Goal: Task Accomplishment & Management: Complete application form

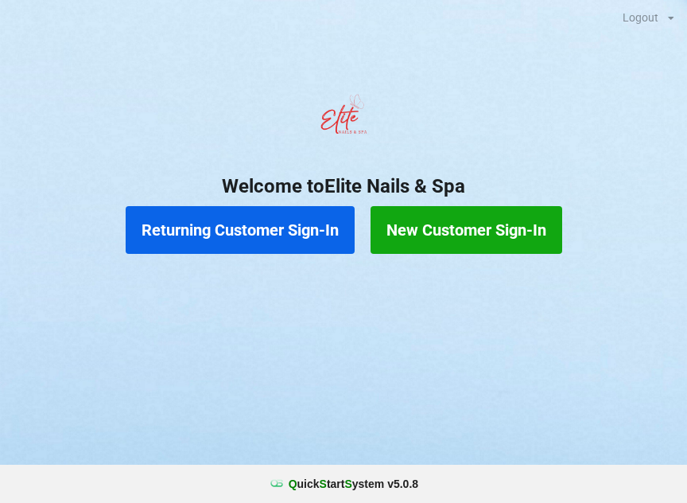
click at [241, 221] on button "Returning Customer Sign-In" at bounding box center [240, 230] width 229 height 48
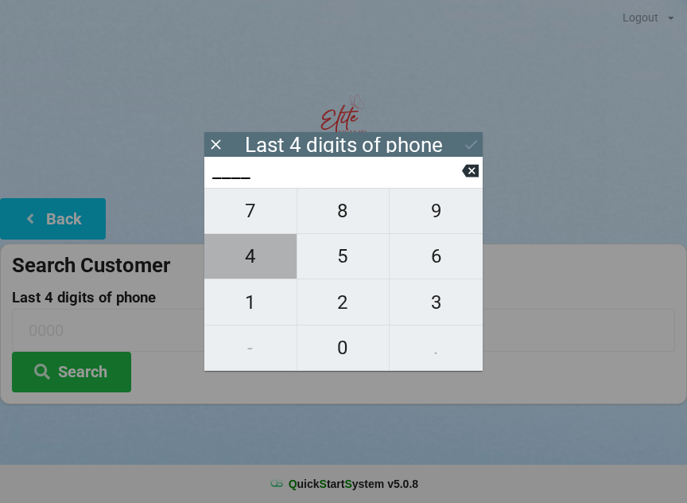
click at [248, 256] on span "4" at bounding box center [250, 255] width 92 height 33
type input "4___"
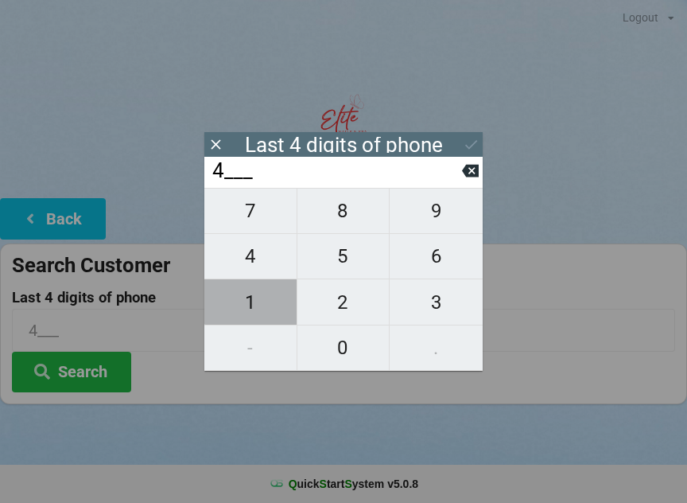
click at [253, 304] on span "1" at bounding box center [250, 302] width 92 height 33
type input "41__"
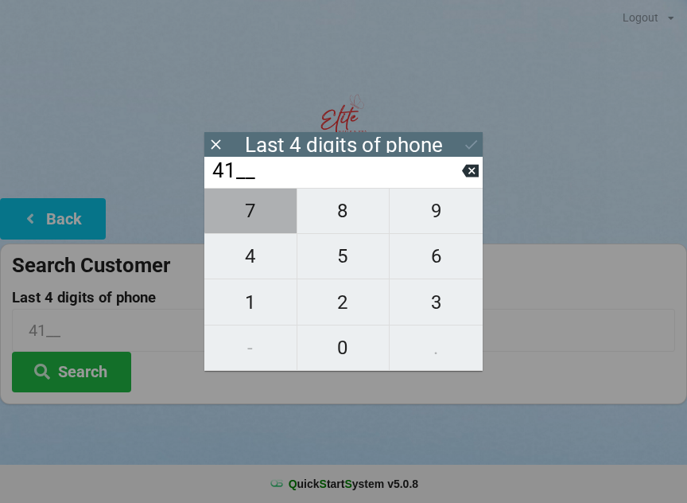
click at [253, 218] on span "7" at bounding box center [250, 210] width 92 height 33
type input "417_"
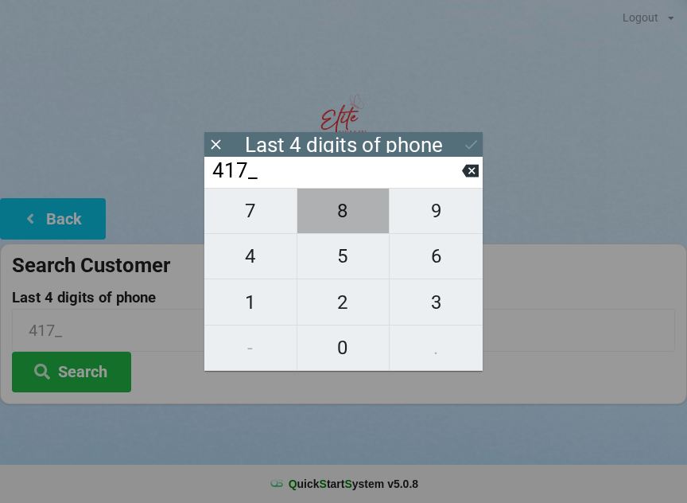
click at [339, 223] on span "8" at bounding box center [344, 210] width 92 height 33
type input "4178"
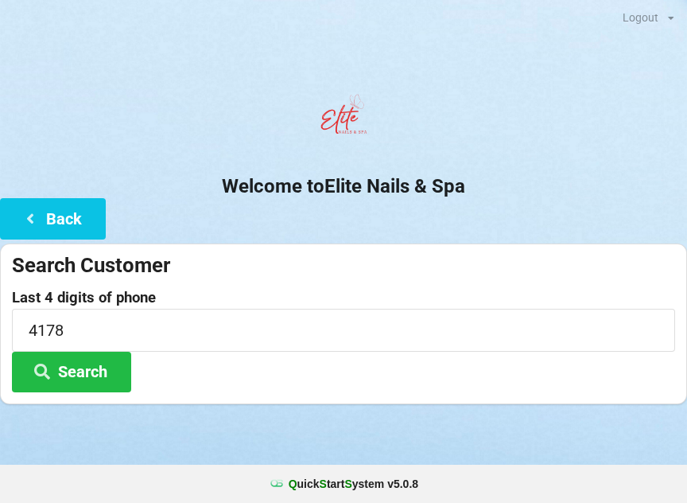
click at [89, 366] on button "Search" at bounding box center [71, 372] width 119 height 41
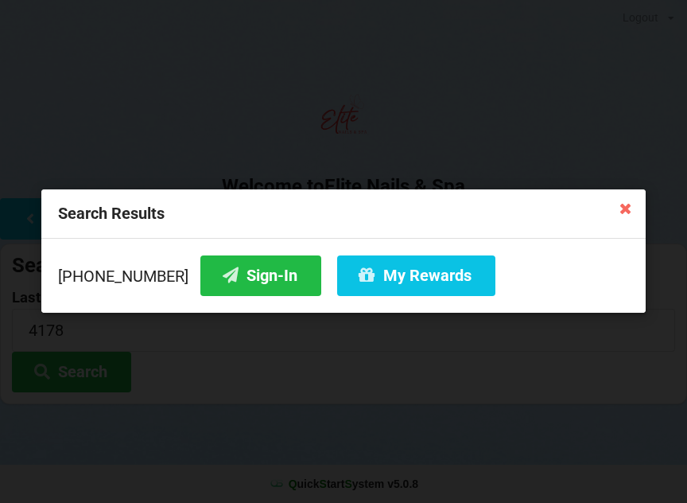
click at [239, 283] on button "Sign-In" at bounding box center [260, 275] width 121 height 41
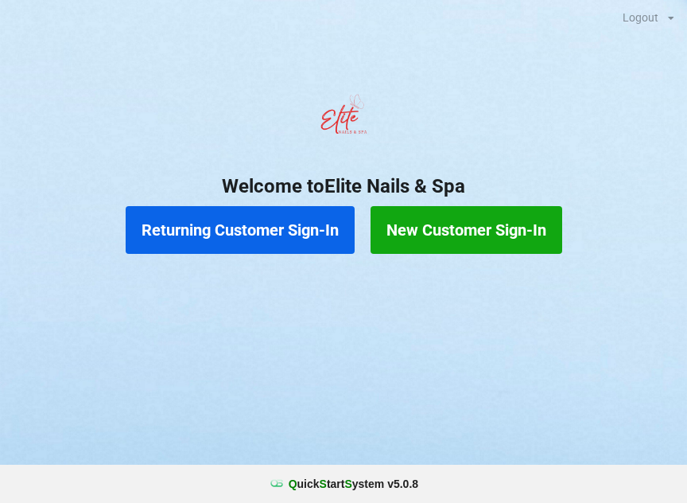
click at [473, 218] on button "New Customer Sign-In" at bounding box center [467, 230] width 192 height 48
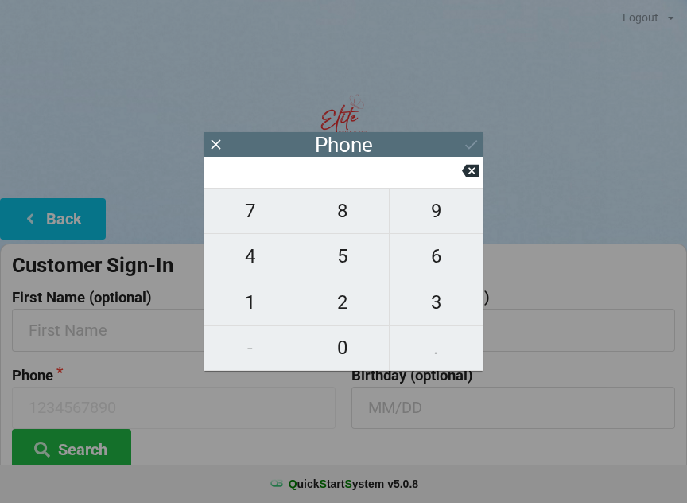
click at [351, 304] on span "2" at bounding box center [344, 302] width 92 height 33
type input "2"
click at [244, 315] on span "1" at bounding box center [250, 302] width 92 height 33
type input "21"
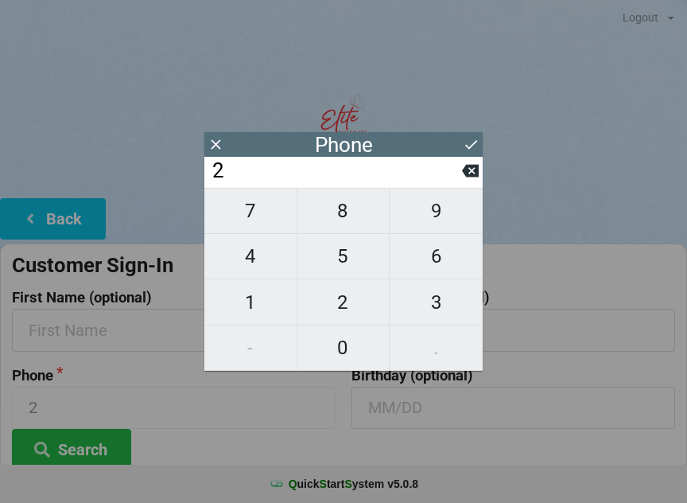
type input "21"
click at [464, 177] on icon at bounding box center [470, 171] width 17 height 13
type input "2"
click at [468, 174] on icon at bounding box center [470, 171] width 17 height 13
click at [277, 222] on span "7" at bounding box center [250, 210] width 92 height 33
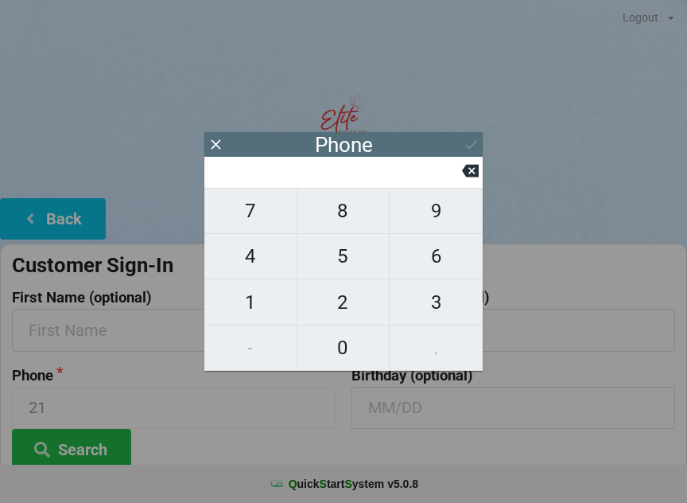
type input "7"
click at [372, 210] on span "8" at bounding box center [344, 210] width 92 height 33
type input "78"
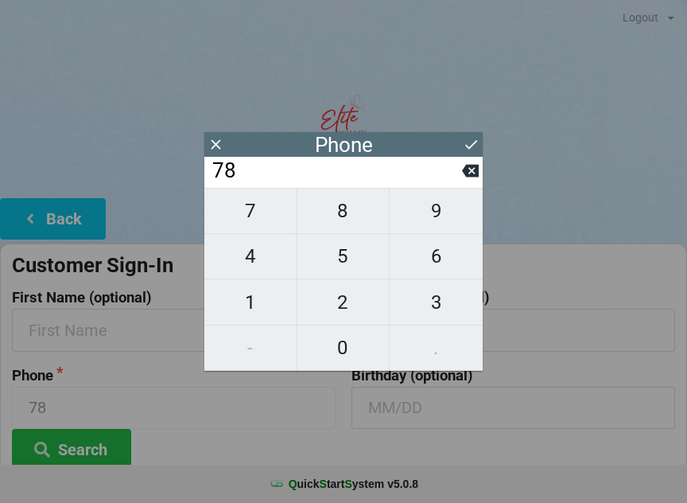
click at [255, 309] on span "1" at bounding box center [250, 302] width 92 height 33
type input "781"
click at [449, 251] on span "6" at bounding box center [436, 255] width 93 height 33
type input "7816"
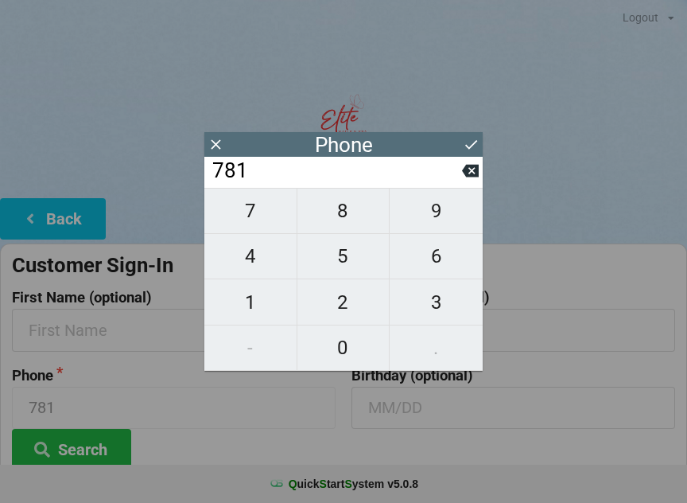
type input "7816"
click at [473, 141] on icon at bounding box center [471, 144] width 17 height 17
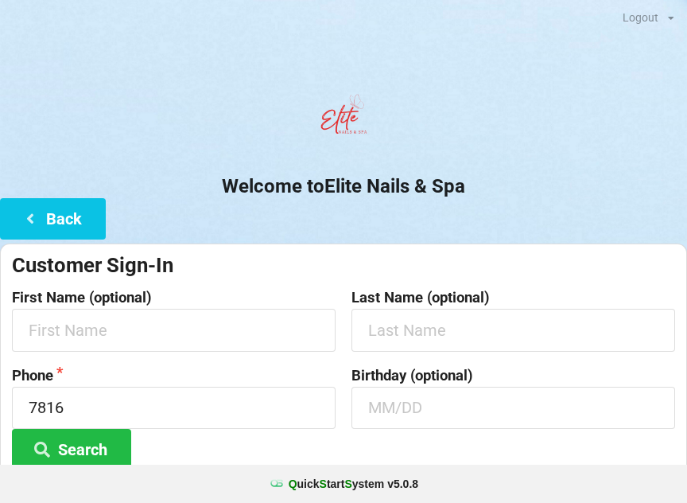
click at [103, 446] on button "Search" at bounding box center [71, 449] width 119 height 41
click at [77, 443] on button "Search" at bounding box center [71, 449] width 119 height 41
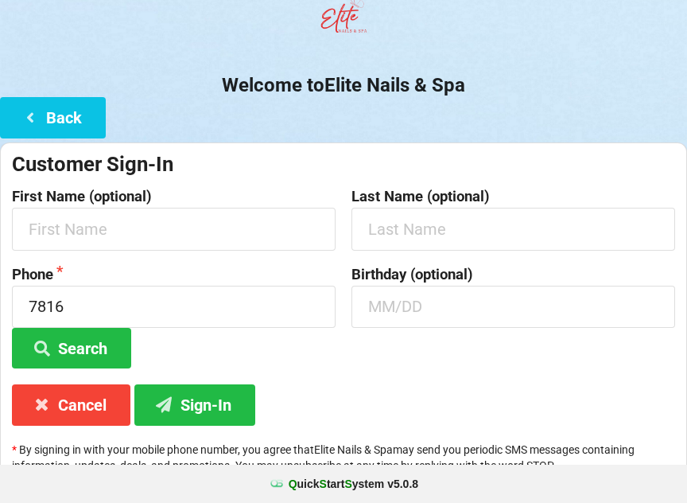
scroll to position [119, 0]
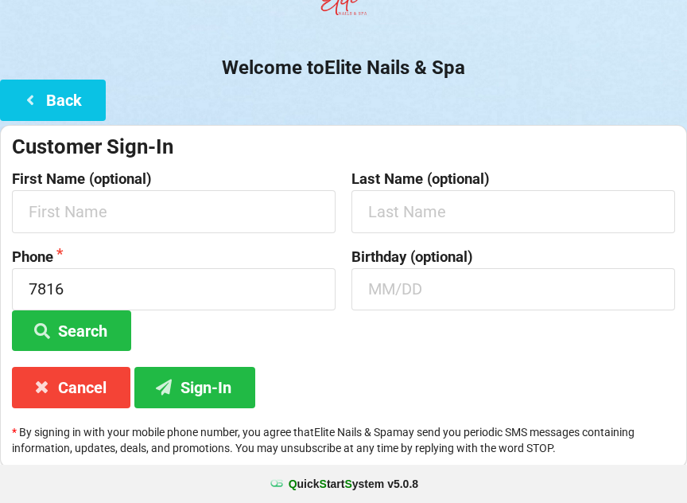
click at [205, 391] on button "Sign-In" at bounding box center [194, 387] width 121 height 41
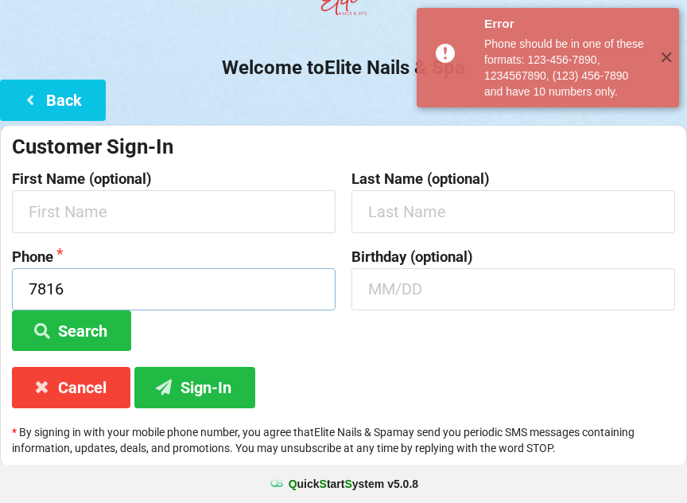
click at [180, 286] on input "7816" at bounding box center [174, 289] width 324 height 42
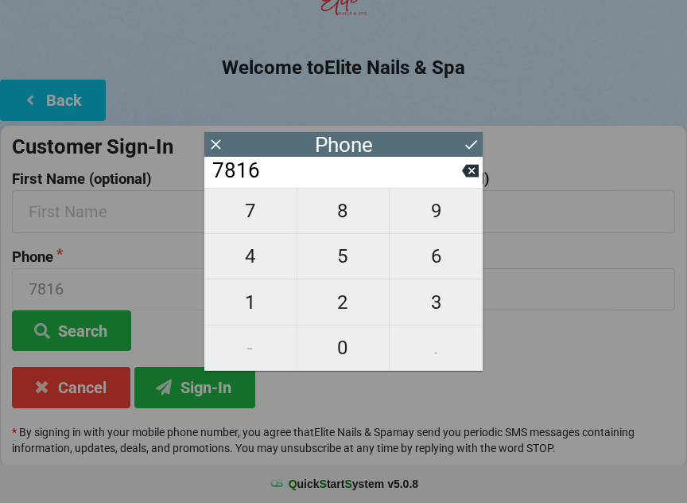
click at [472, 134] on button at bounding box center [471, 144] width 17 height 21
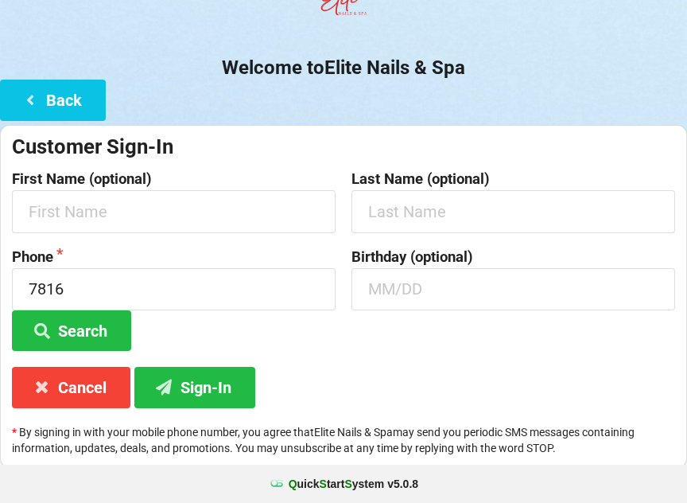
click at [222, 391] on button "Sign-In" at bounding box center [194, 387] width 121 height 41
click at [189, 296] on input "7816" at bounding box center [174, 289] width 324 height 42
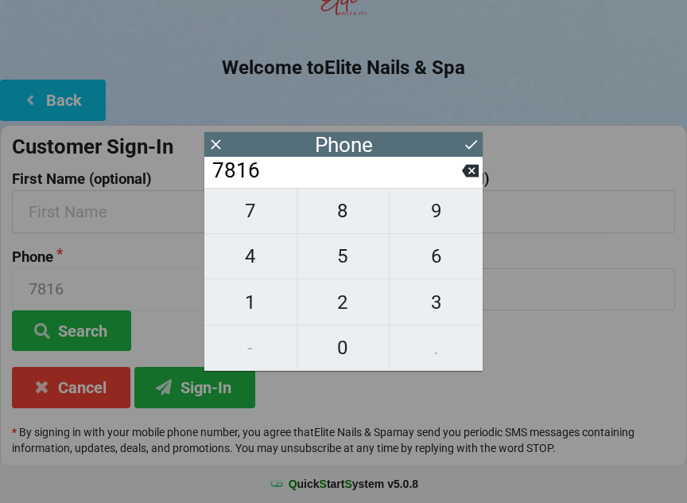
click at [471, 144] on icon at bounding box center [471, 144] width 17 height 17
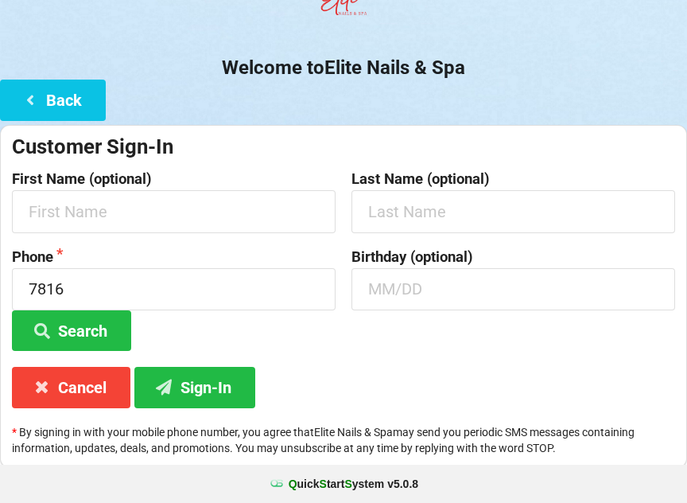
click at [471, 150] on div "Customer Sign-In" at bounding box center [344, 147] width 664 height 26
click at [204, 305] on input "7816" at bounding box center [174, 289] width 324 height 42
click at [477, 171] on label "Last Name (optional)" at bounding box center [514, 179] width 324 height 16
click at [220, 294] on input "7816" at bounding box center [174, 289] width 324 height 42
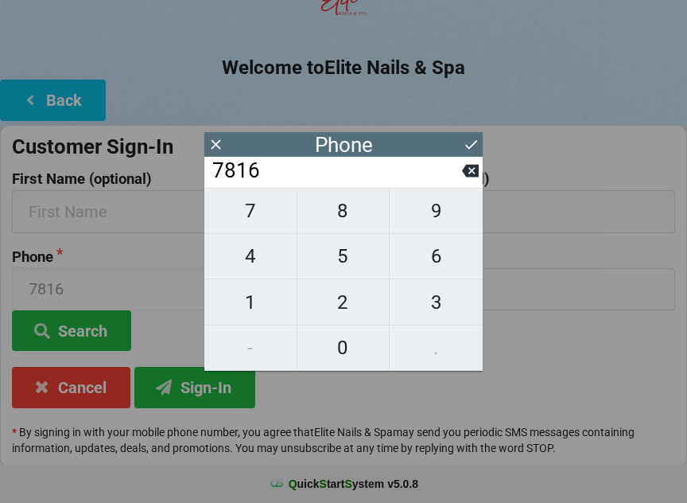
click at [475, 177] on icon at bounding box center [470, 171] width 17 height 13
click at [474, 176] on icon at bounding box center [470, 171] width 17 height 13
click at [473, 181] on button at bounding box center [470, 170] width 17 height 21
type input "7"
click at [473, 181] on button at bounding box center [470, 170] width 17 height 21
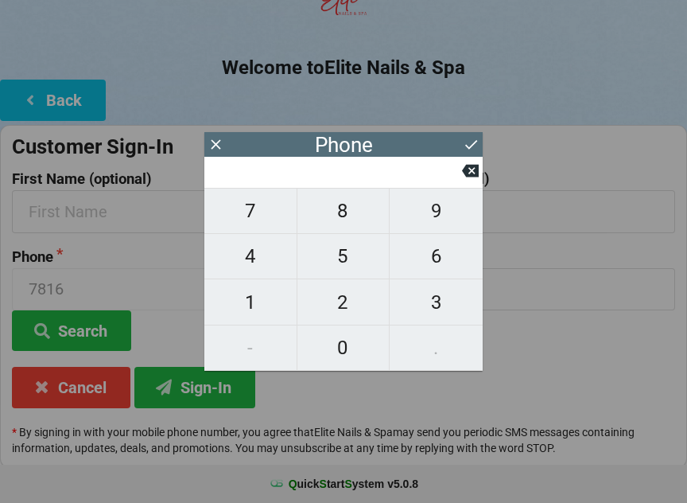
click at [472, 181] on button at bounding box center [470, 170] width 17 height 21
click at [364, 302] on span "2" at bounding box center [344, 302] width 92 height 33
type input "2"
click at [269, 306] on span "1" at bounding box center [250, 302] width 92 height 33
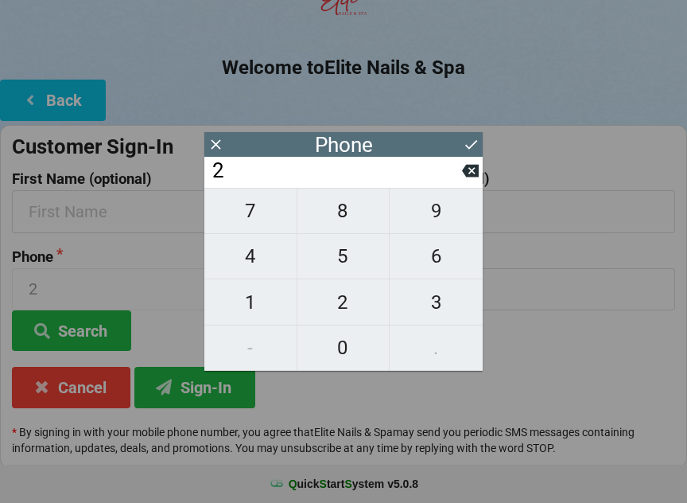
type input "21"
click at [446, 265] on span "6" at bounding box center [436, 255] width 93 height 33
type input "216"
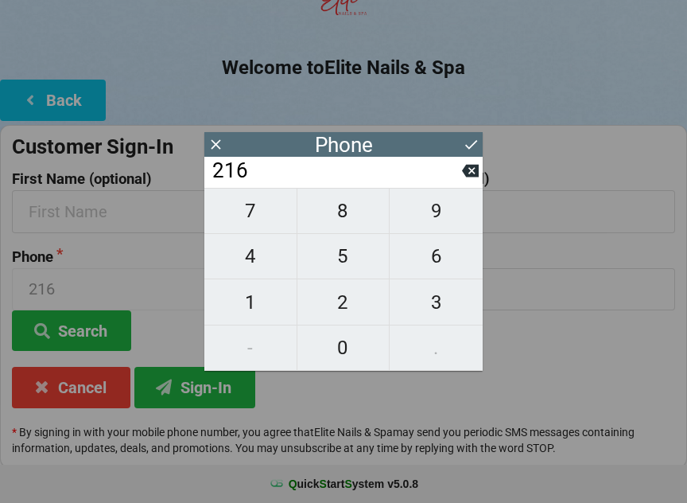
click at [446, 219] on span "9" at bounding box center [436, 210] width 93 height 33
type input "2169"
click at [352, 356] on span "0" at bounding box center [344, 347] width 92 height 33
type input "21690"
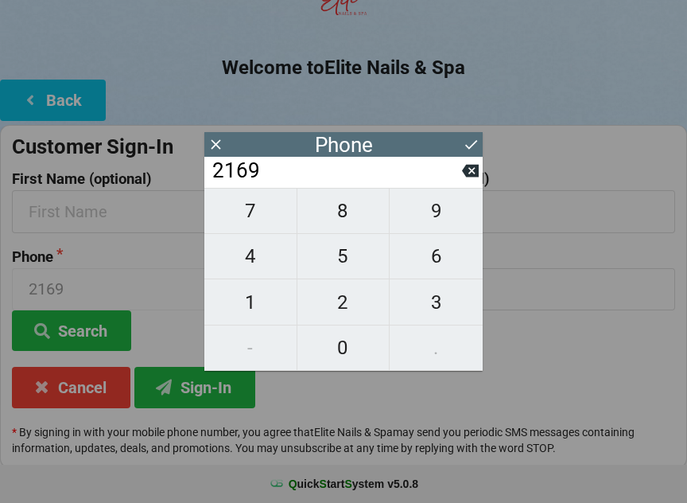
type input "21690"
click at [442, 295] on span "3" at bounding box center [436, 302] width 93 height 33
type input "216903"
click at [268, 226] on span "7" at bounding box center [250, 210] width 92 height 33
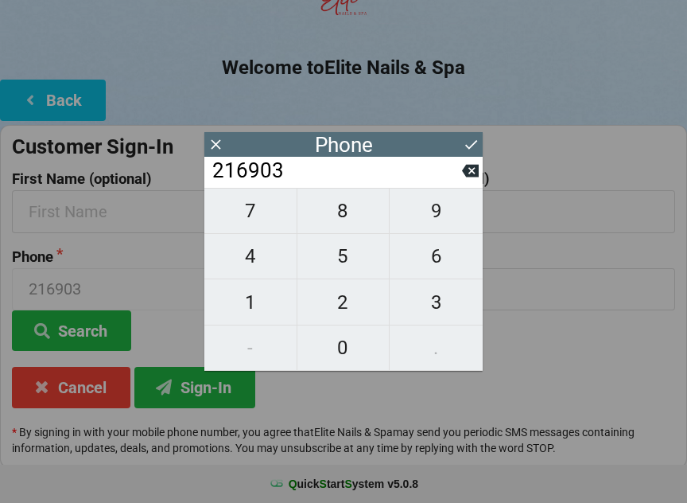
type input "2169037"
click at [370, 220] on span "8" at bounding box center [344, 210] width 92 height 33
type input "21690378"
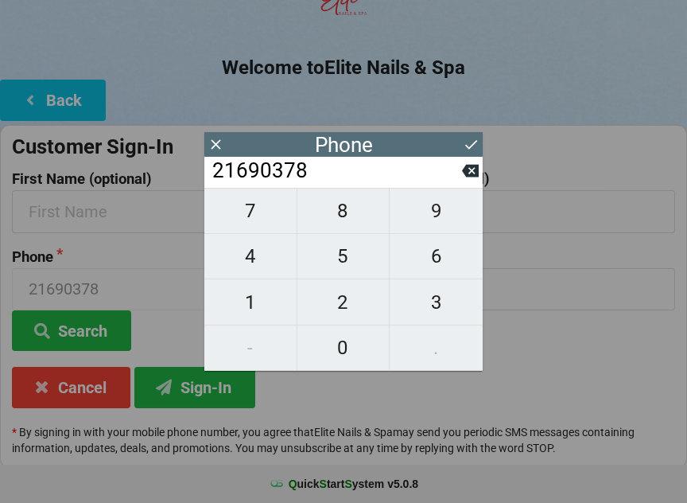
click at [255, 306] on span "1" at bounding box center [250, 302] width 92 height 33
type input "216903781"
click at [446, 267] on span "6" at bounding box center [436, 255] width 93 height 33
type input "2169037816"
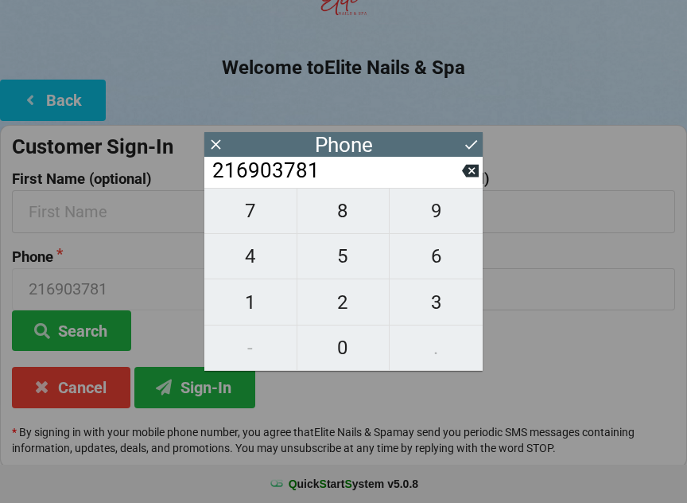
type input "2169037816"
click at [471, 154] on button at bounding box center [471, 144] width 17 height 21
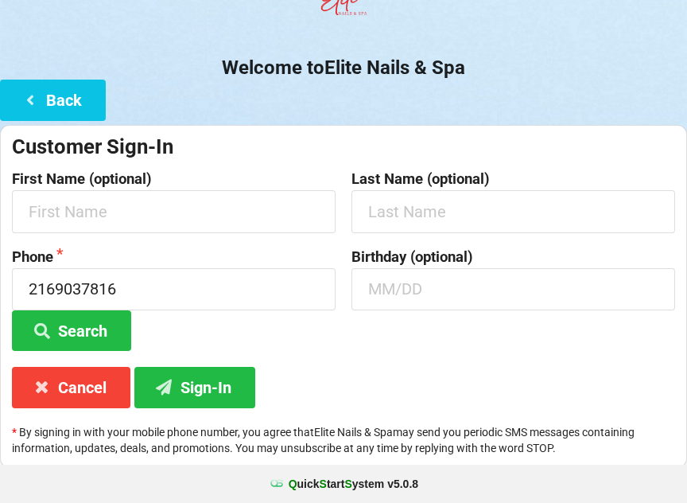
click at [224, 383] on button "Sign-In" at bounding box center [194, 387] width 121 height 41
click at [61, 95] on button "Back" at bounding box center [53, 100] width 106 height 41
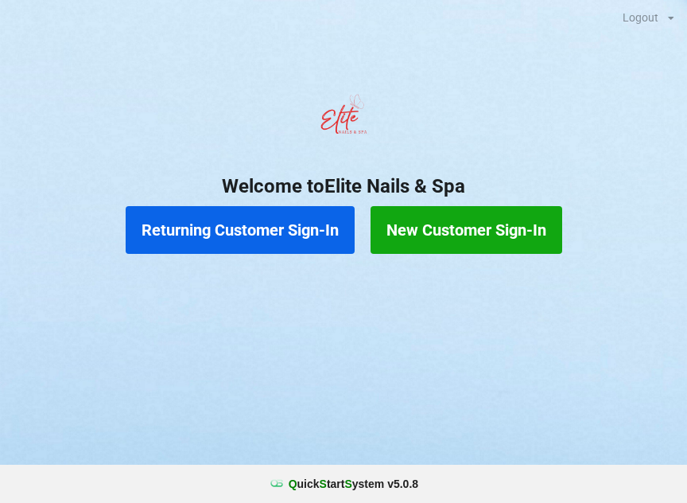
click at [196, 225] on button "Returning Customer Sign-In" at bounding box center [240, 230] width 229 height 48
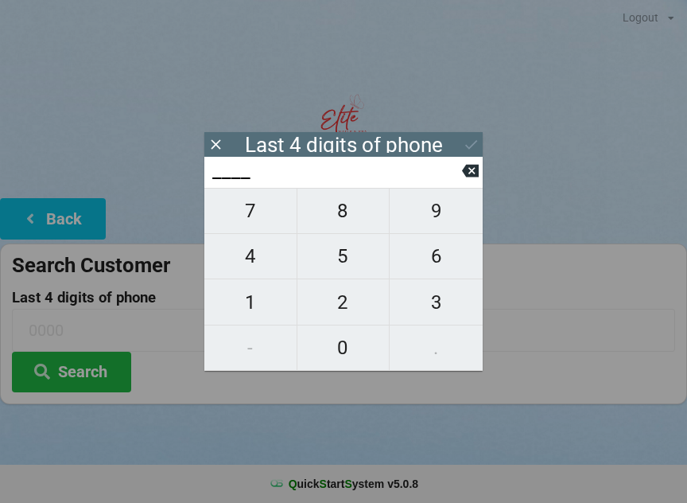
click at [249, 224] on span "7" at bounding box center [250, 210] width 92 height 33
type input "7___"
click at [360, 228] on span "8" at bounding box center [344, 210] width 92 height 33
type input "78__"
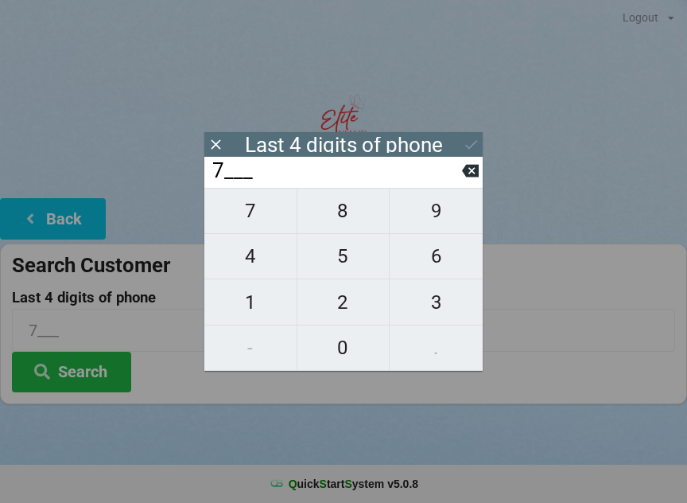
type input "78__"
click at [267, 306] on span "1" at bounding box center [250, 302] width 92 height 33
type input "781_"
click at [455, 270] on span "6" at bounding box center [436, 255] width 93 height 33
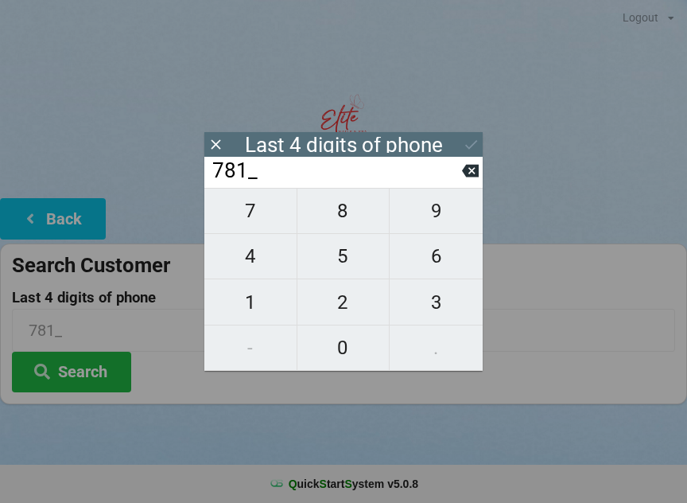
type input "7816"
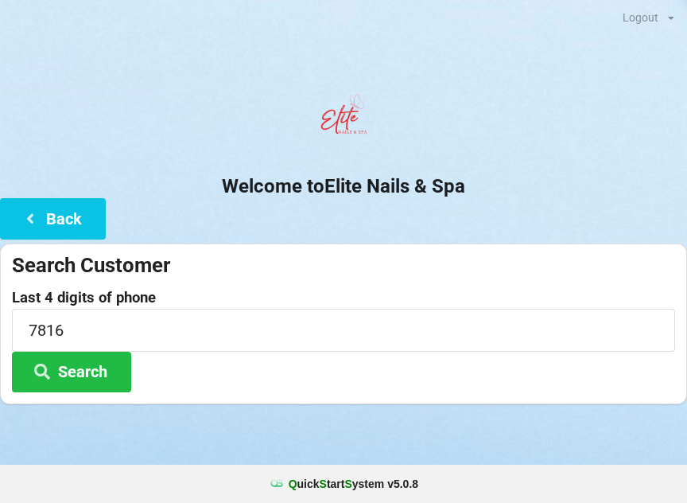
click at [81, 436] on div at bounding box center [343, 424] width 687 height 40
click at [60, 371] on button "Search" at bounding box center [71, 372] width 119 height 41
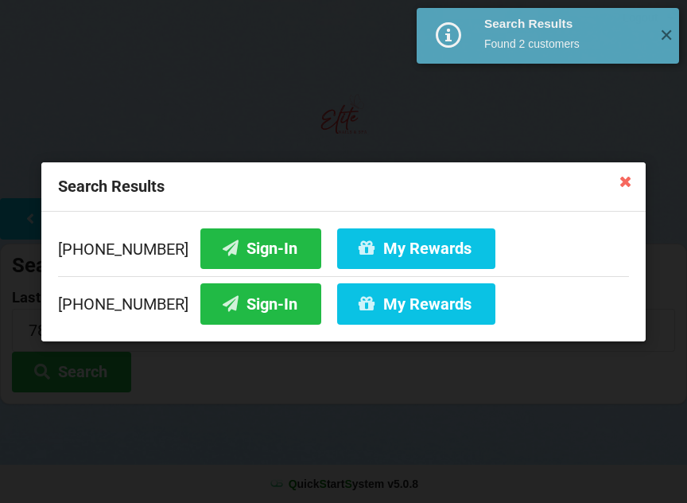
click at [232, 246] on button "Sign-In" at bounding box center [260, 248] width 121 height 41
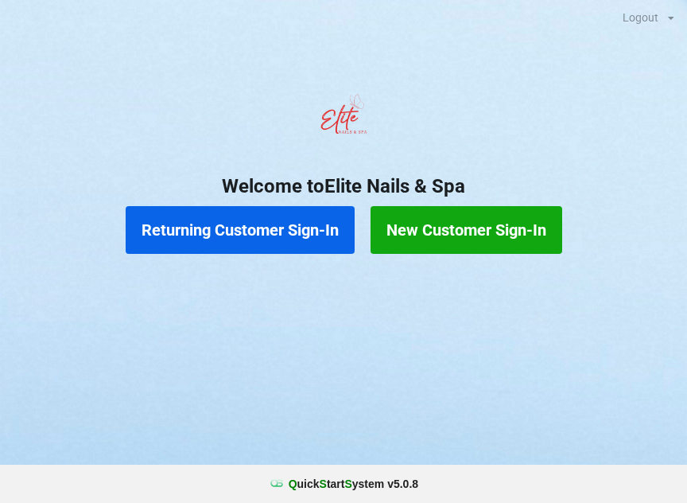
click at [276, 228] on button "Returning Customer Sign-In" at bounding box center [240, 230] width 229 height 48
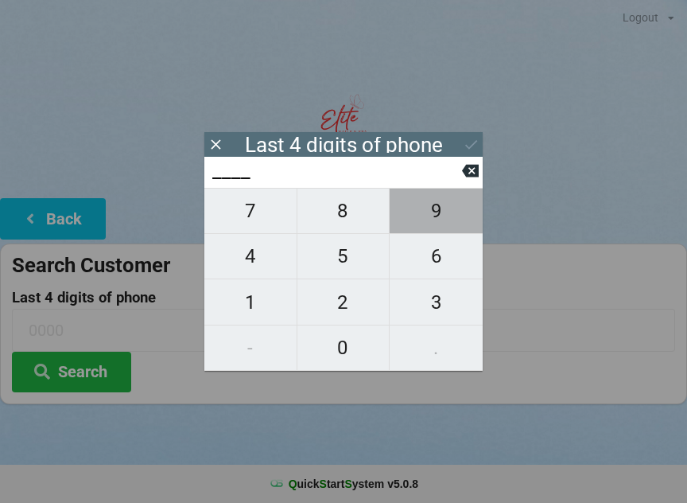
click at [432, 214] on span "9" at bounding box center [436, 210] width 93 height 33
type input "9___"
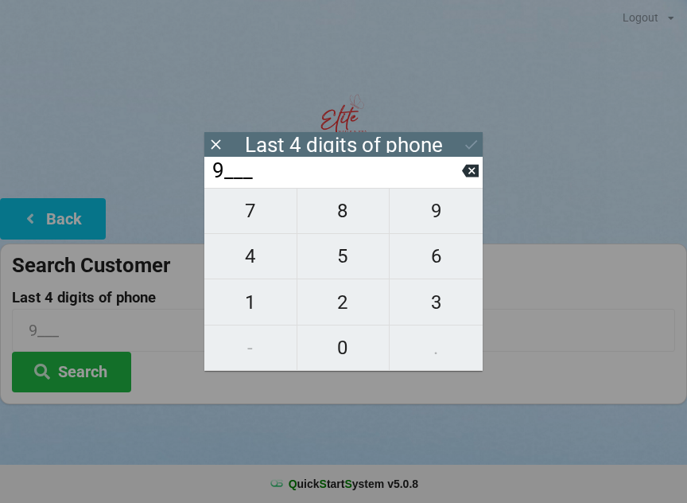
click at [256, 223] on span "7" at bounding box center [250, 210] width 92 height 33
type input "97__"
click at [341, 207] on span "8" at bounding box center [344, 210] width 92 height 33
type input "978_"
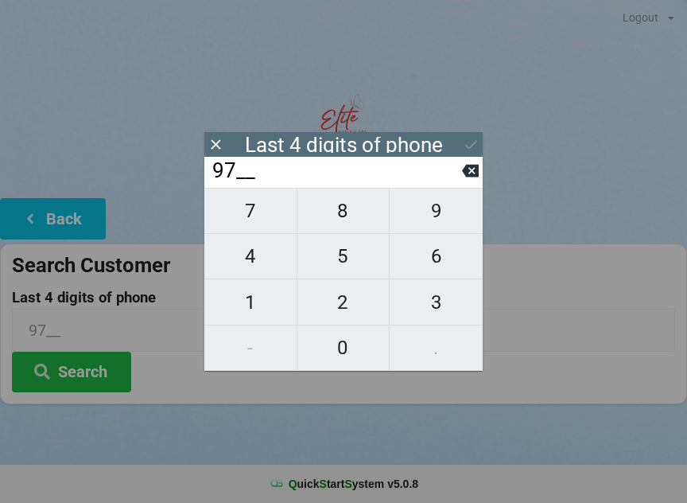
type input "978_"
click at [352, 300] on span "2" at bounding box center [344, 302] width 92 height 33
type input "9782"
click at [465, 142] on icon at bounding box center [471, 144] width 17 height 17
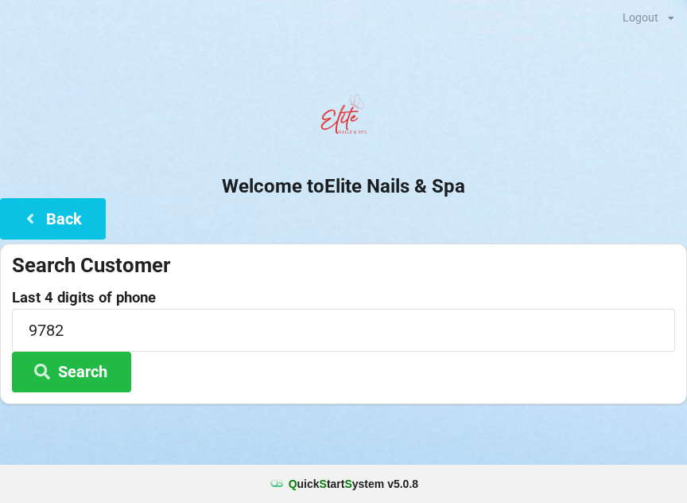
click at [96, 371] on button "Search" at bounding box center [71, 372] width 119 height 41
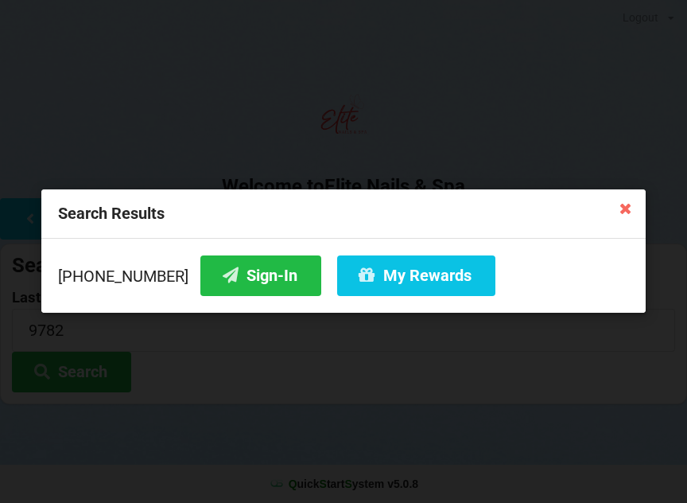
click at [243, 267] on button "Sign-In" at bounding box center [260, 275] width 121 height 41
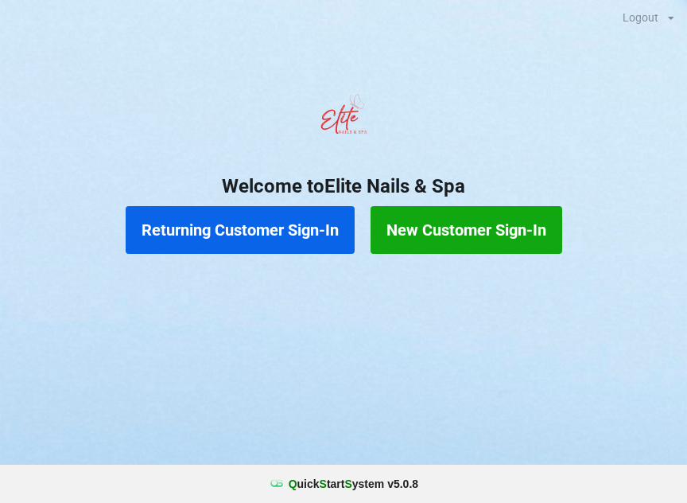
click at [252, 215] on button "Returning Customer Sign-In" at bounding box center [240, 230] width 229 height 48
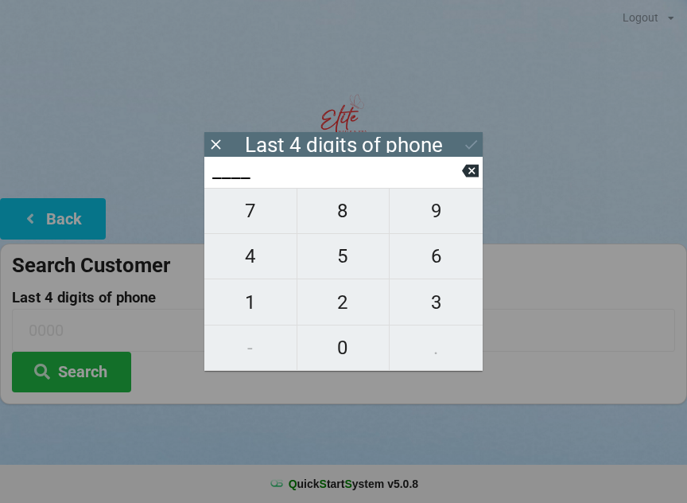
click at [341, 220] on span "8" at bounding box center [344, 210] width 92 height 33
type input "8___"
click at [448, 271] on span "6" at bounding box center [436, 255] width 93 height 33
type input "86__"
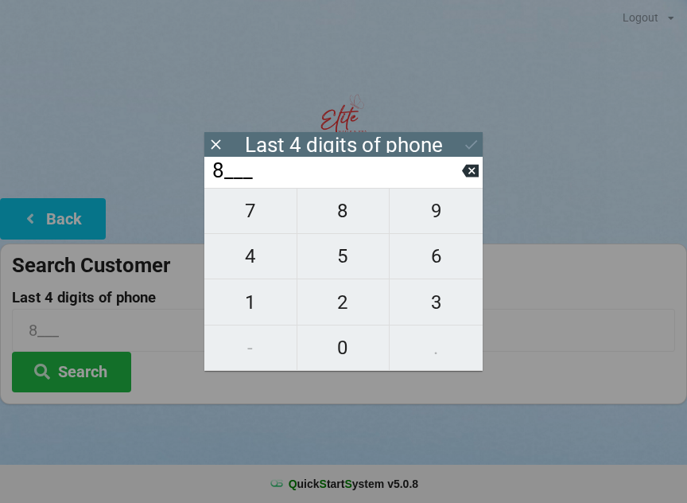
type input "86__"
click at [438, 305] on span "3" at bounding box center [436, 302] width 93 height 33
type input "863_"
click at [442, 259] on span "6" at bounding box center [436, 255] width 93 height 33
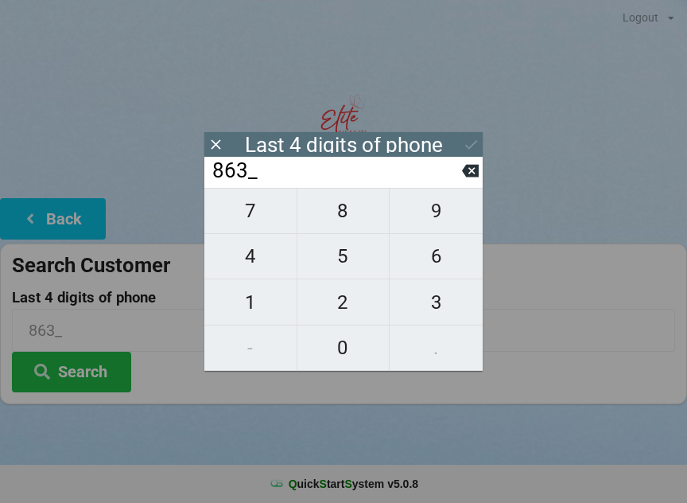
type input "8636"
click at [343, 348] on div "7 8 9 4 5 6 1 2 3 - 0 ." at bounding box center [343, 279] width 278 height 183
click at [468, 179] on icon at bounding box center [470, 170] width 17 height 17
click at [473, 172] on icon at bounding box center [470, 171] width 17 height 13
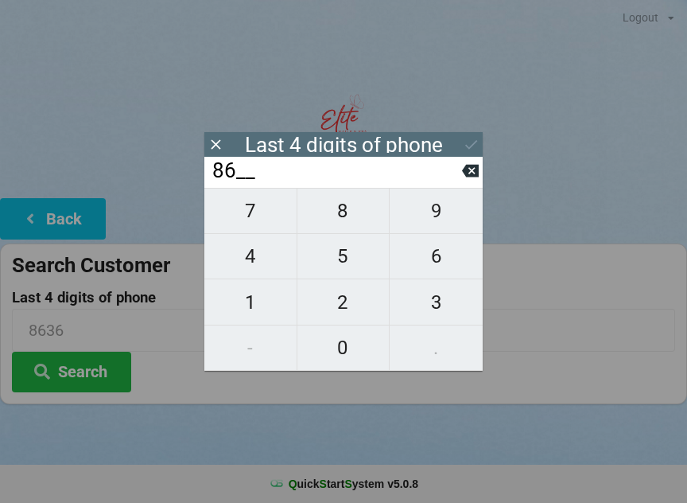
click at [470, 177] on icon at bounding box center [470, 171] width 17 height 13
click at [477, 181] on button at bounding box center [470, 170] width 17 height 21
click at [263, 310] on span "1" at bounding box center [250, 302] width 92 height 33
type input "1___"
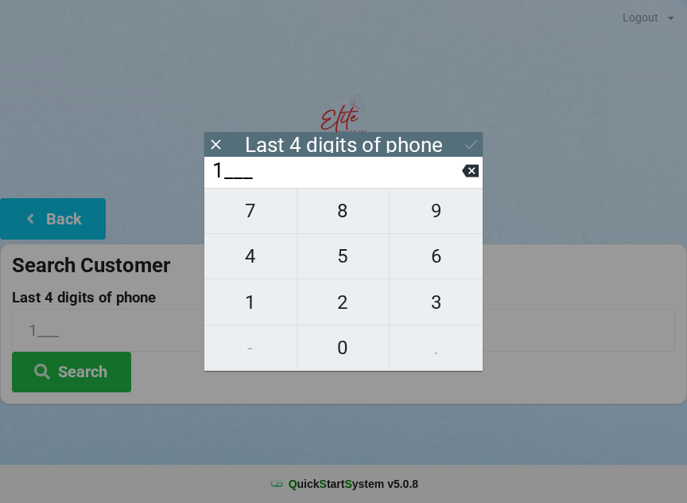
click at [247, 261] on span "4" at bounding box center [250, 255] width 92 height 33
type input "14__"
click at [247, 256] on span "4" at bounding box center [250, 255] width 92 height 33
type input "144_"
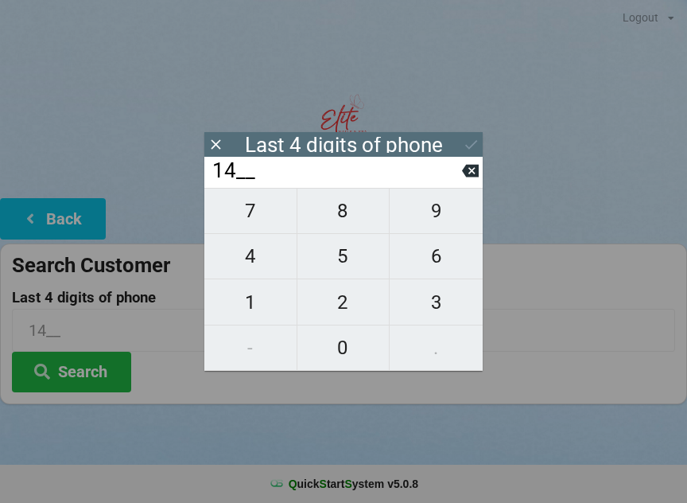
type input "144_"
click at [351, 223] on span "8" at bounding box center [344, 210] width 92 height 33
type input "1448"
click at [476, 177] on icon at bounding box center [470, 171] width 17 height 13
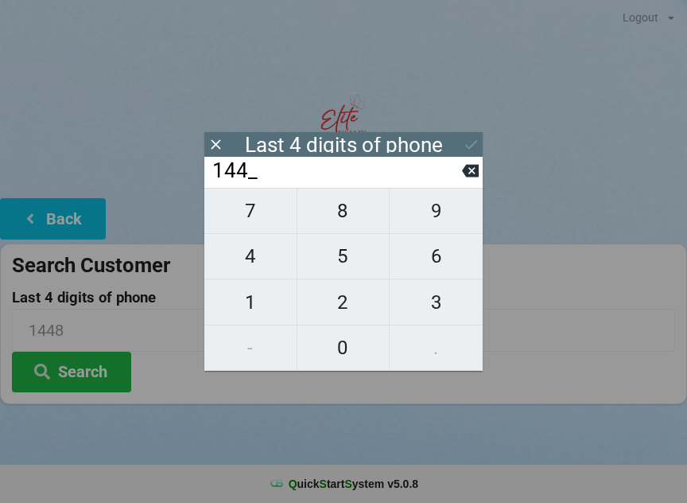
click at [345, 220] on span "8" at bounding box center [344, 210] width 92 height 33
type input "1448"
click at [84, 368] on button "Search" at bounding box center [71, 372] width 119 height 41
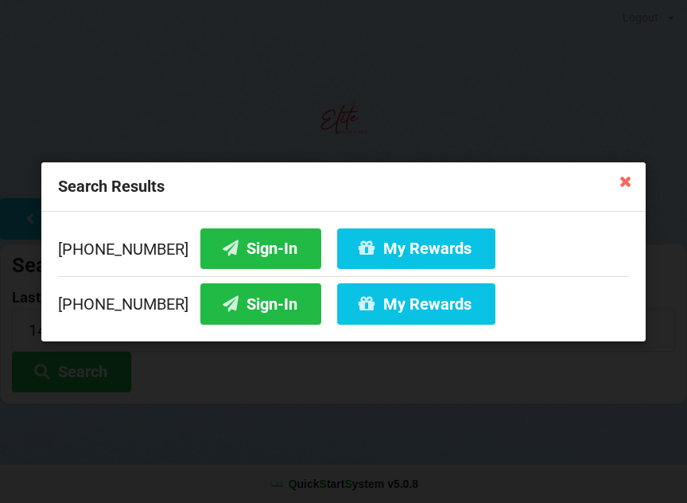
click at [232, 245] on button "Sign-In" at bounding box center [260, 248] width 121 height 41
